Goal: Transaction & Acquisition: Purchase product/service

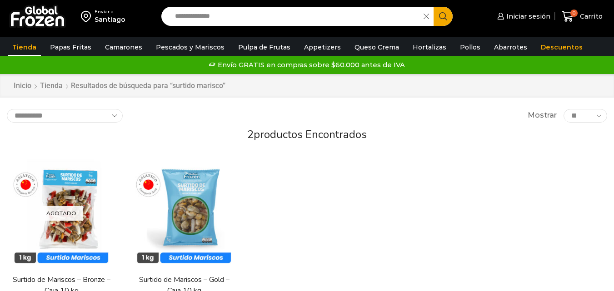
click at [430, 13] on span at bounding box center [429, 16] width 10 height 19
click at [271, 18] on input "Search input" at bounding box center [299, 16] width 259 height 19
drag, startPoint x: 426, startPoint y: 231, endPoint x: 357, endPoint y: 215, distance: 70.8
click at [357, 215] on div "Agotado [GEOGRAPHIC_DATA] Surtido de Mariscos – Bronze – Caja 10 kg $ 2.616 Lee…" at bounding box center [307, 249] width 614 height 194
click at [296, 19] on input "**********" at bounding box center [294, 16] width 249 height 19
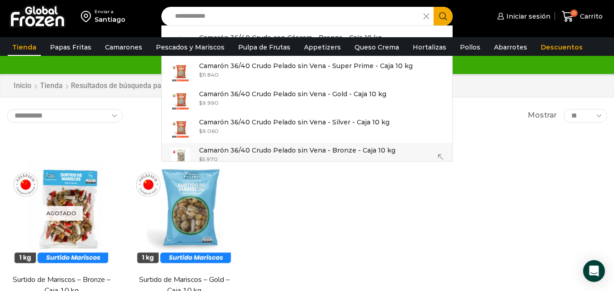
click at [320, 146] on p "Camarón 36/40 Crudo Pelado sin Vena - Bronze - Caja 10 kg" at bounding box center [297, 150] width 196 height 10
type input "**********"
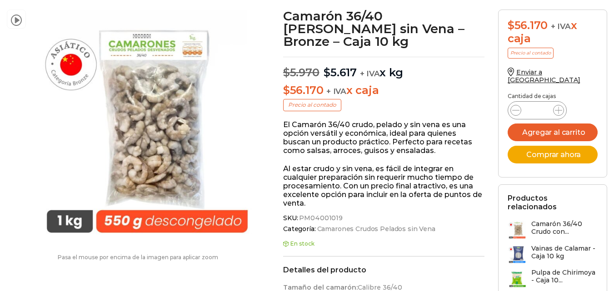
scroll to position [99, 0]
click at [553, 101] on div "Camarón 36/40 Crudo Pelado sin Vena - Bronze - Caja 10 kg cantidad *" at bounding box center [537, 110] width 59 height 18
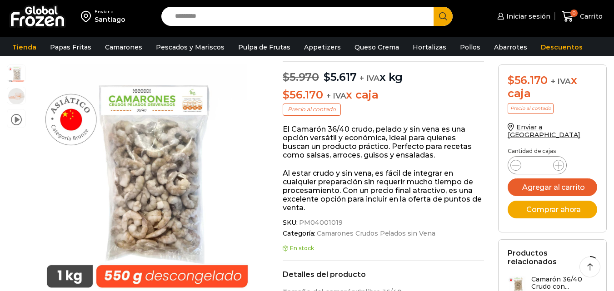
scroll to position [0, 0]
click at [557, 162] on icon at bounding box center [558, 165] width 7 height 7
type input "*"
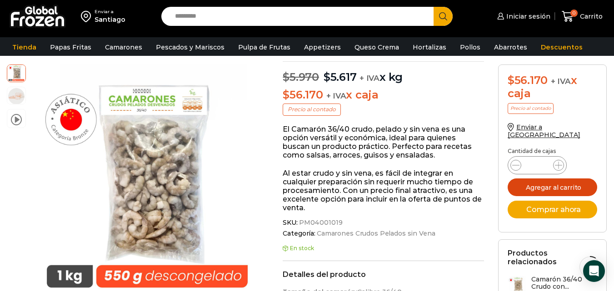
click at [563, 179] on button "Agregar al carrito" at bounding box center [553, 188] width 90 height 18
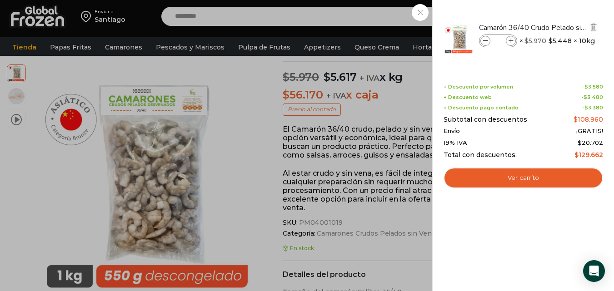
click at [512, 41] on icon at bounding box center [511, 41] width 5 height 5
type input "*"
click at [484, 41] on icon at bounding box center [485, 41] width 5 height 5
type input "*"
